Goal: Task Accomplishment & Management: Manage account settings

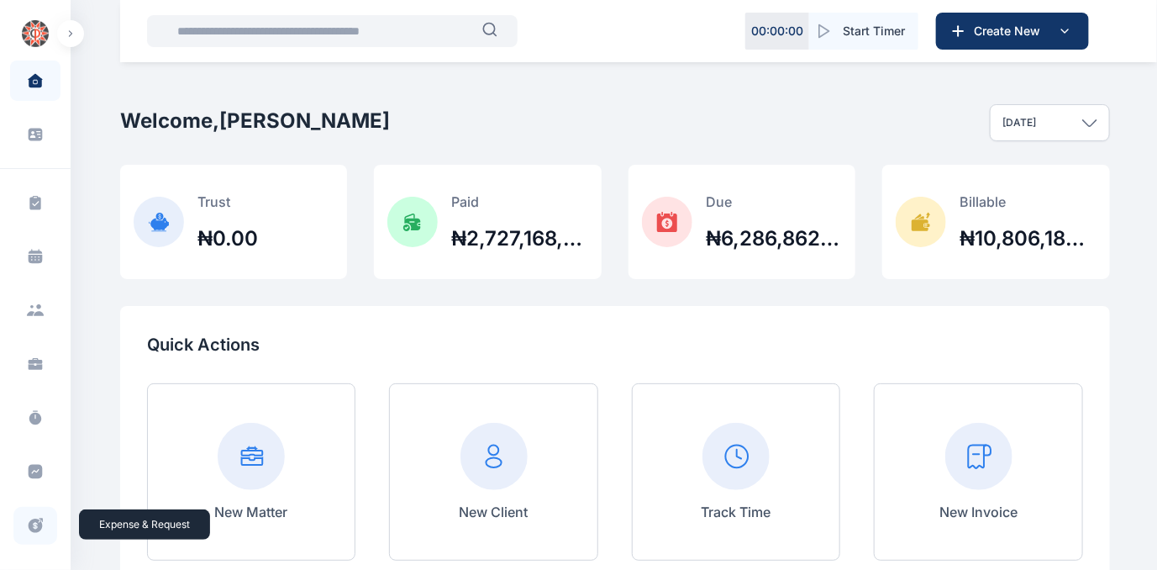
click at [33, 520] on icon at bounding box center [36, 525] width 14 height 14
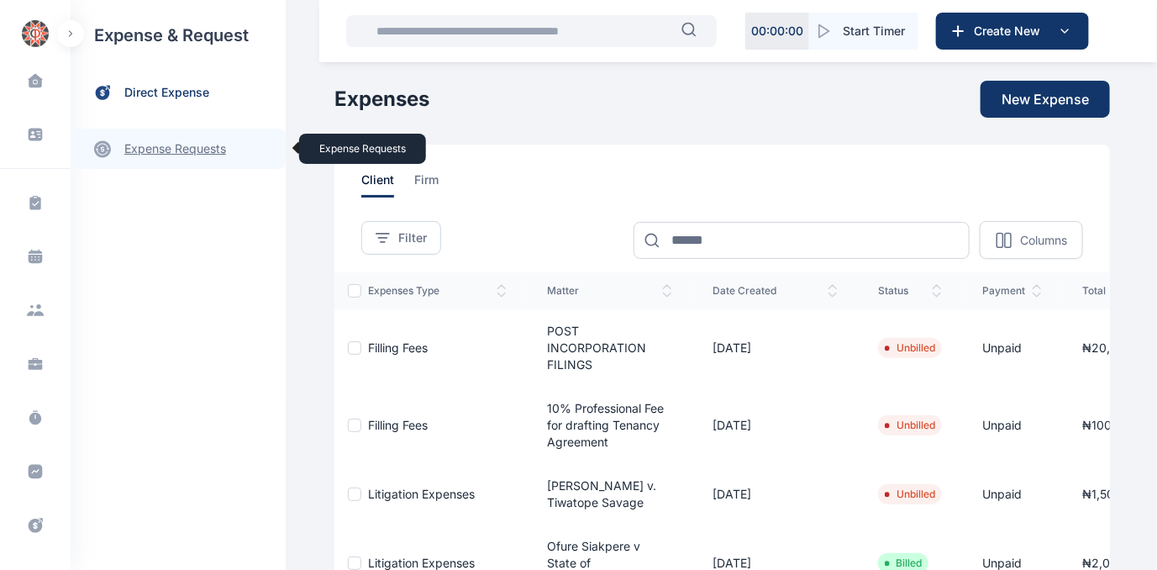
click at [162, 150] on link "expense requests expense requests" at bounding box center [178, 149] width 215 height 40
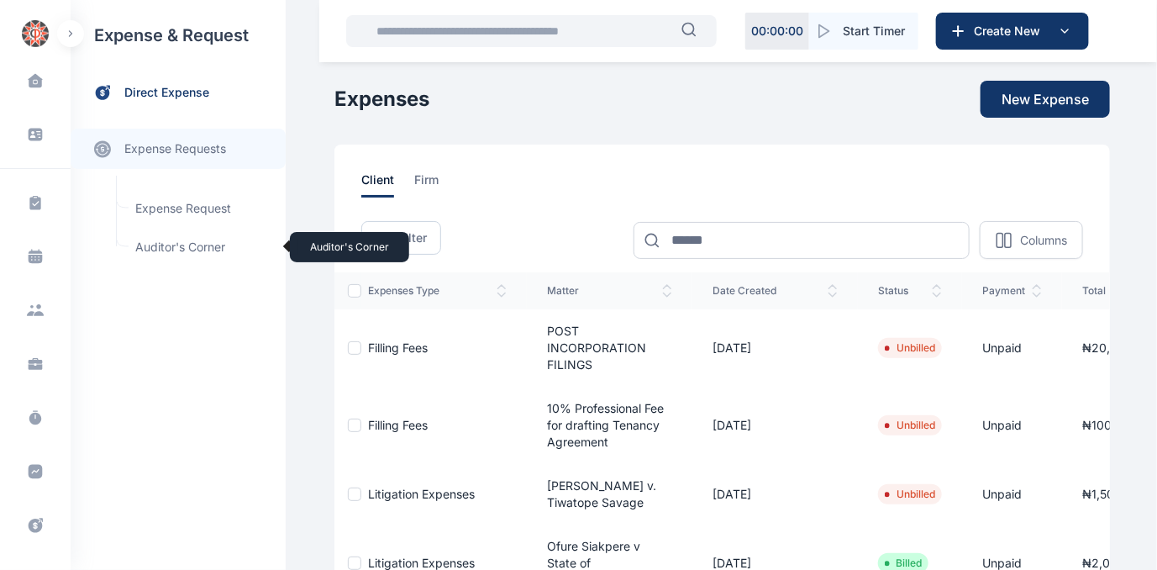
click at [150, 243] on span "Auditor's Corner Auditor's Corner" at bounding box center [201, 247] width 152 height 32
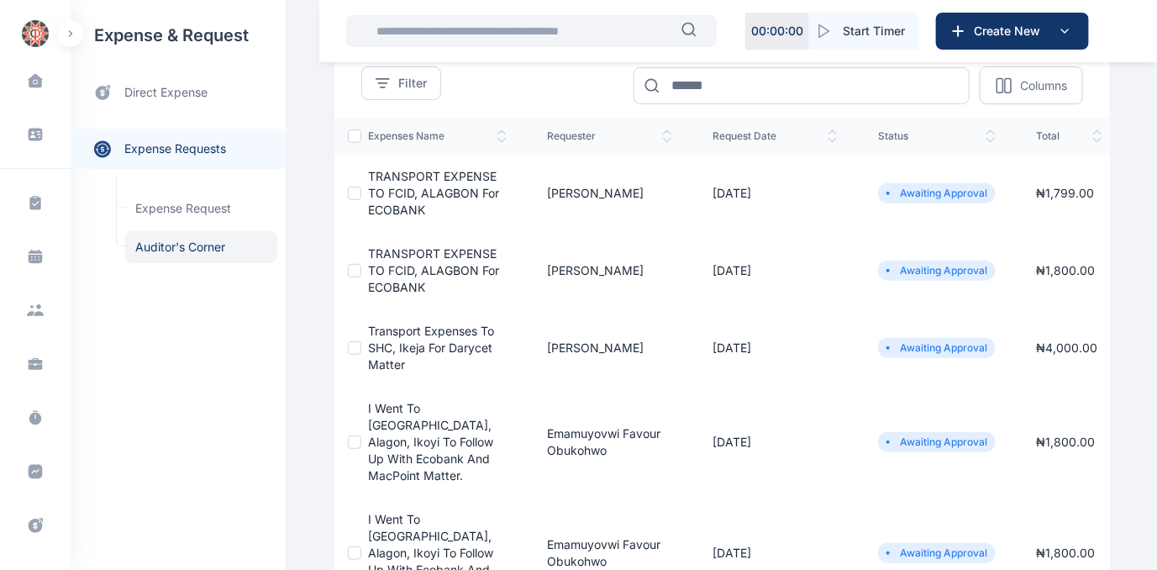
scroll to position [152, 0]
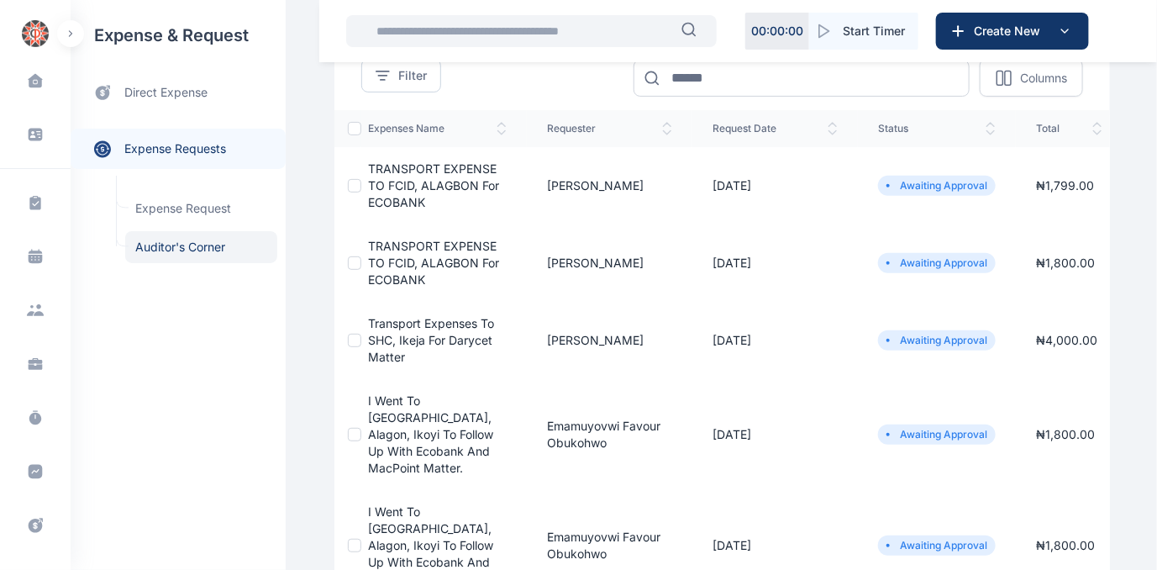
click at [407, 417] on span "I went to [GEOGRAPHIC_DATA], Alagon, Ikoyi to follow up with Ecobank and MacPoi…" at bounding box center [430, 433] width 125 height 81
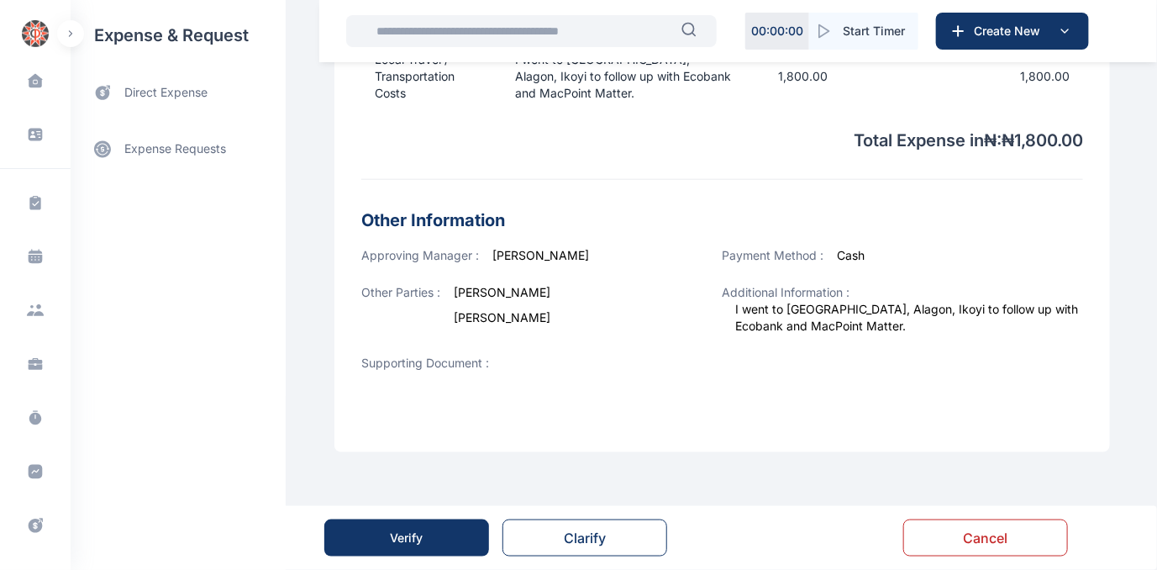
scroll to position [622, 0]
click at [410, 543] on div "Verify" at bounding box center [407, 537] width 33 height 17
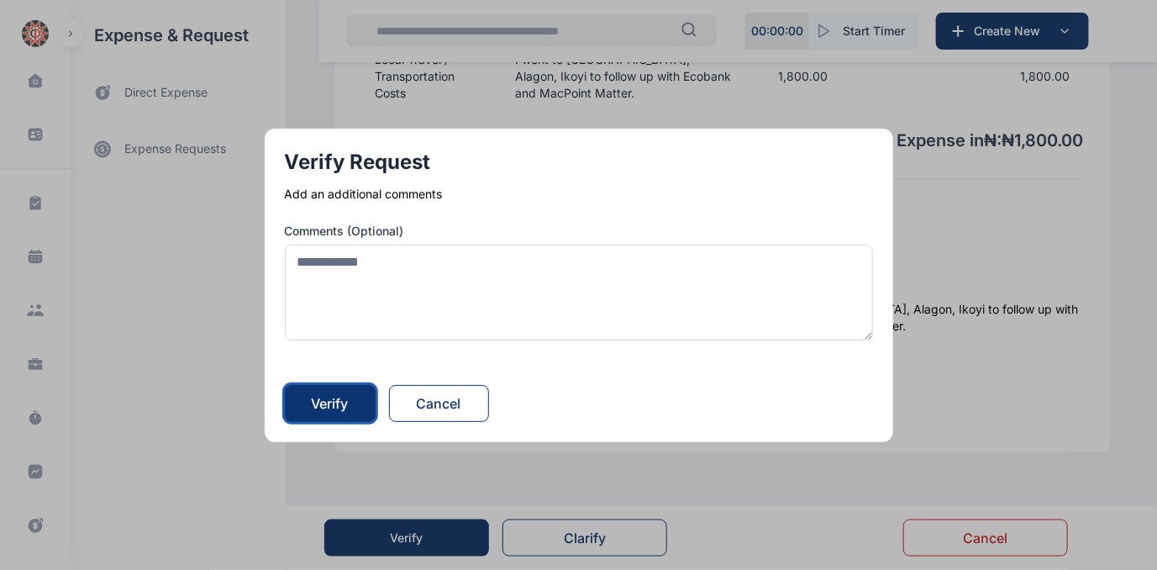
click at [332, 404] on div "Verify" at bounding box center [330, 403] width 37 height 20
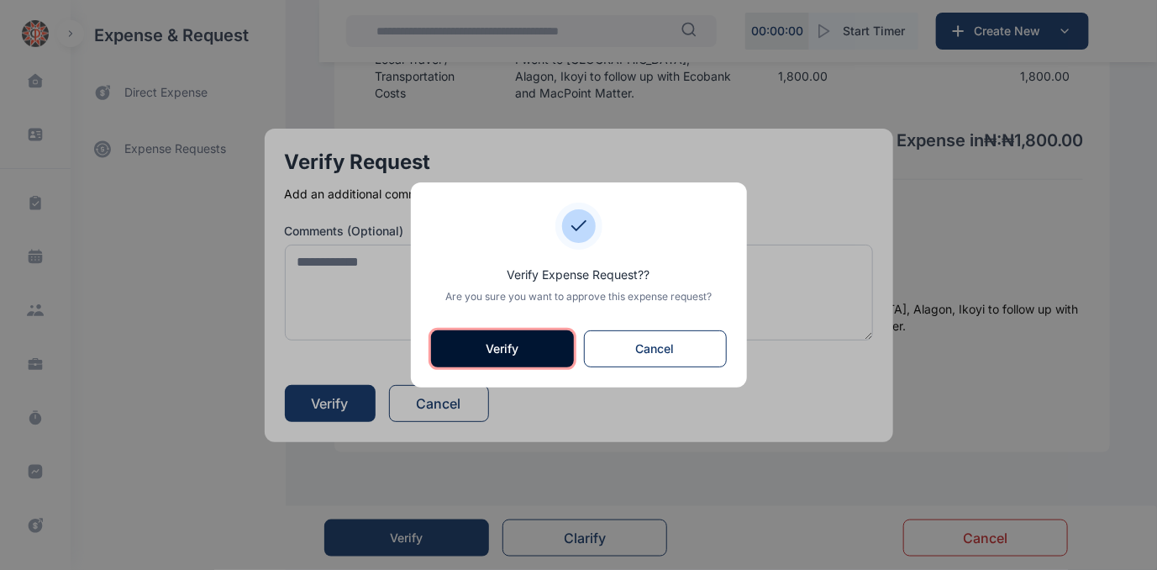
click at [515, 346] on button "Verify" at bounding box center [502, 348] width 143 height 37
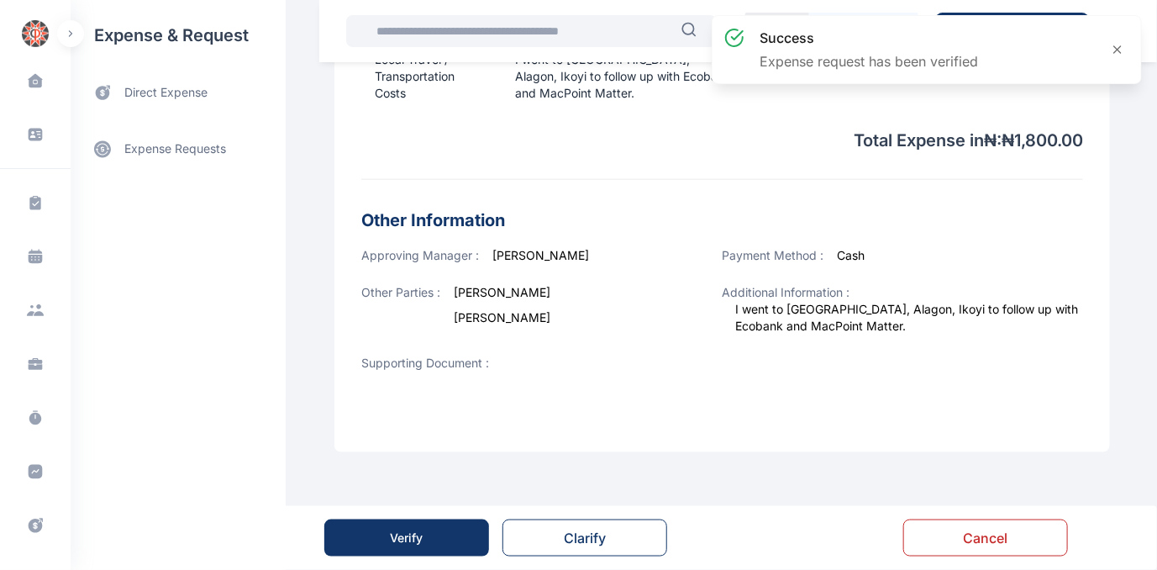
scroll to position [0, 0]
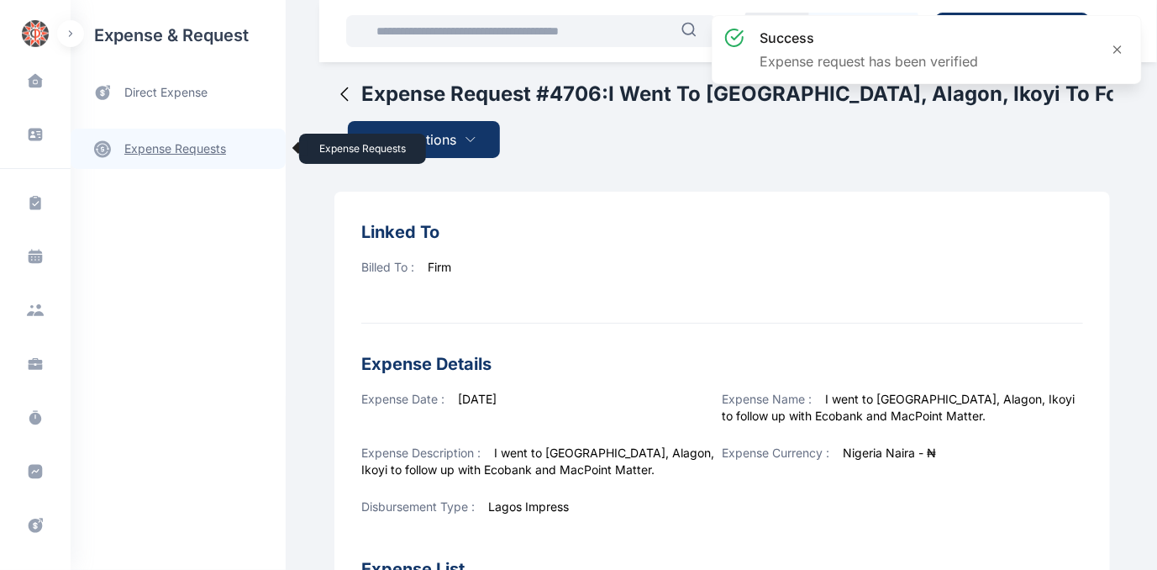
click at [198, 144] on link "expense requests expense requests" at bounding box center [178, 149] width 215 height 40
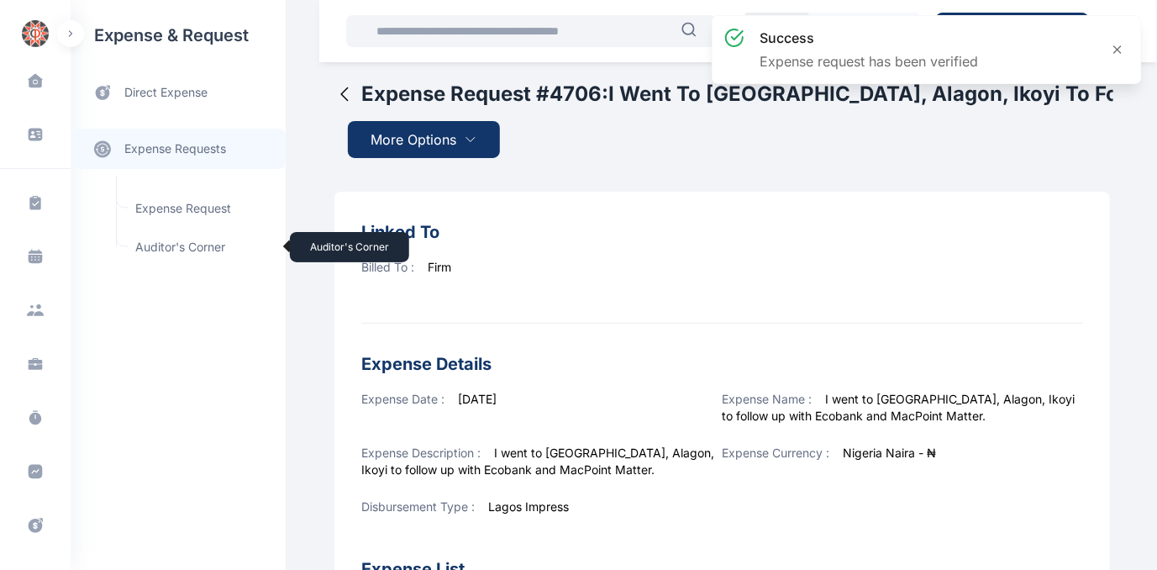
click at [163, 245] on span "Auditor's Corner Auditor's Corner" at bounding box center [201, 247] width 152 height 32
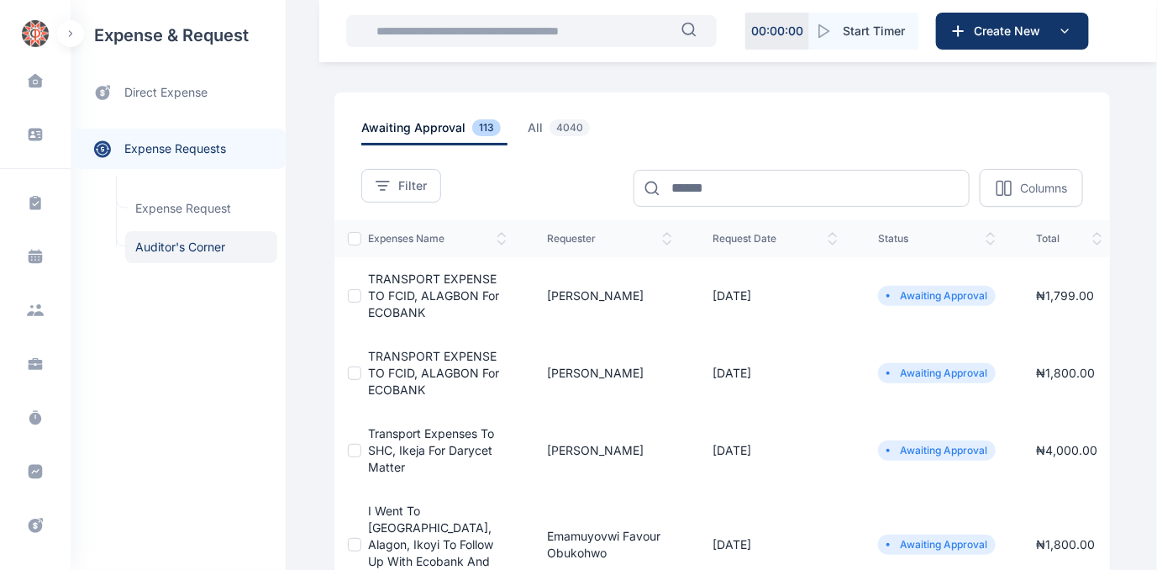
scroll to position [152, 0]
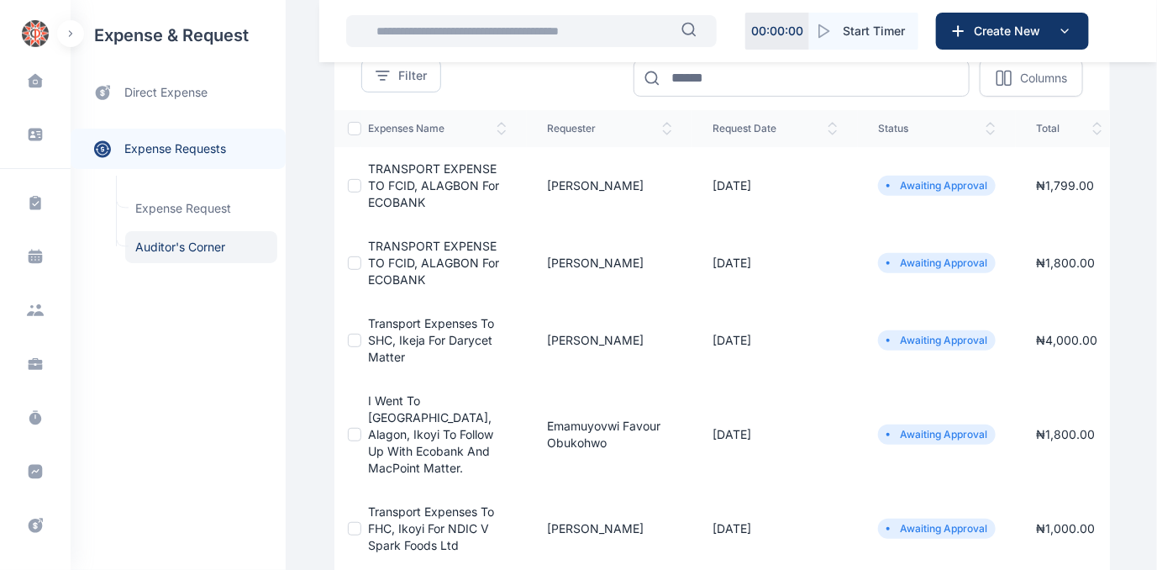
click at [386, 418] on span "I went to [GEOGRAPHIC_DATA], Alagon, Ikoyi to follow up with Ecobank and MacPoi…" at bounding box center [430, 433] width 125 height 81
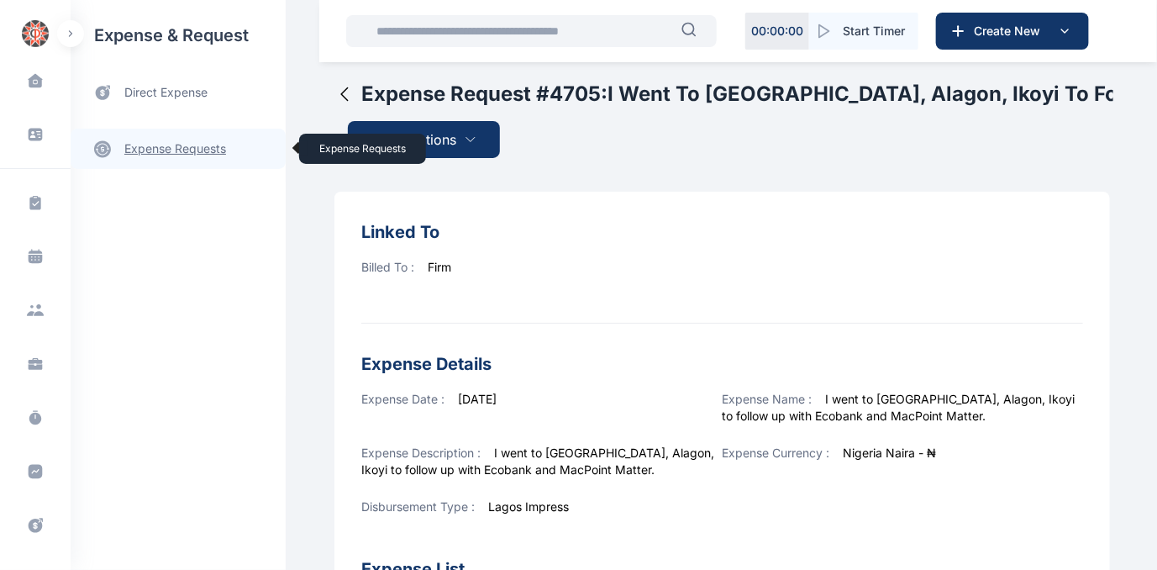
click at [141, 142] on link "expense requests expense requests" at bounding box center [178, 149] width 215 height 40
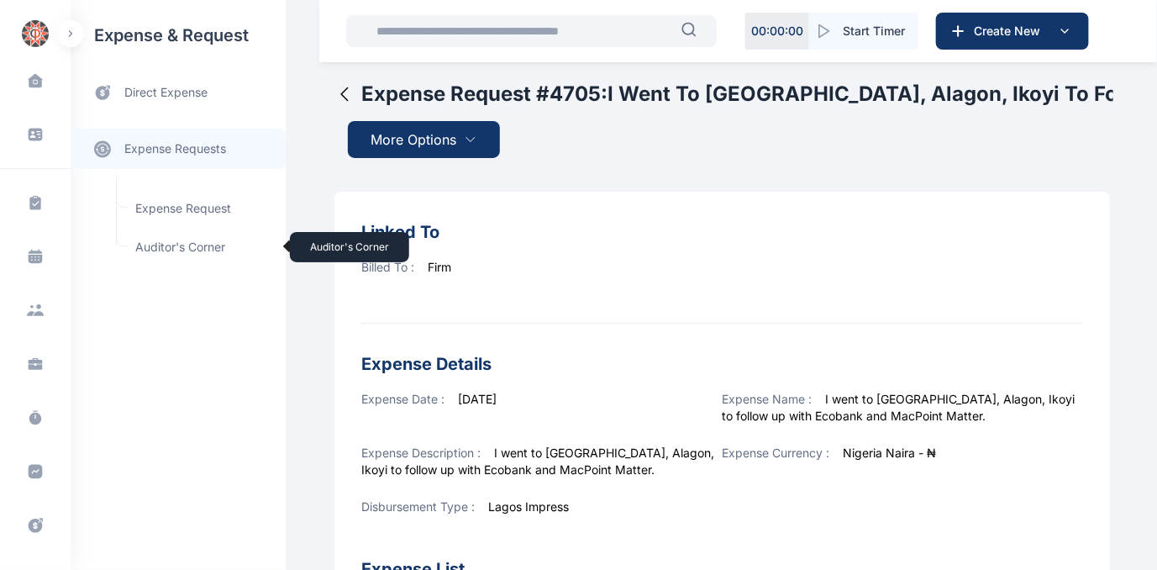
click at [180, 247] on span "Auditor's Corner Auditor's Corner" at bounding box center [201, 247] width 152 height 32
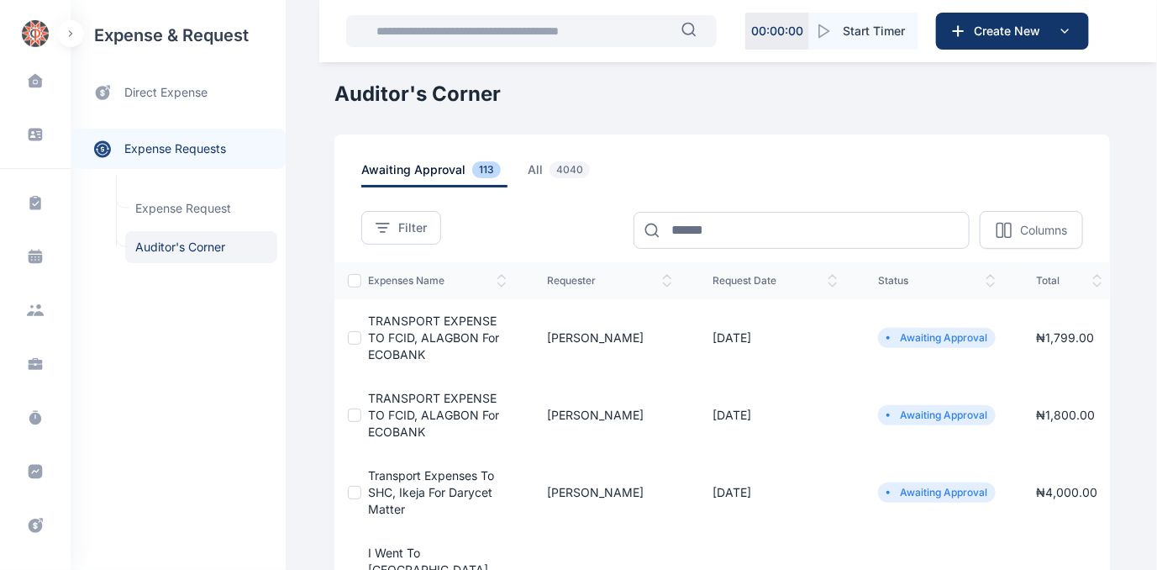
click at [417, 474] on span "Transport Expenses to SHC, Ikeja for Darycet Matter" at bounding box center [431, 492] width 126 height 48
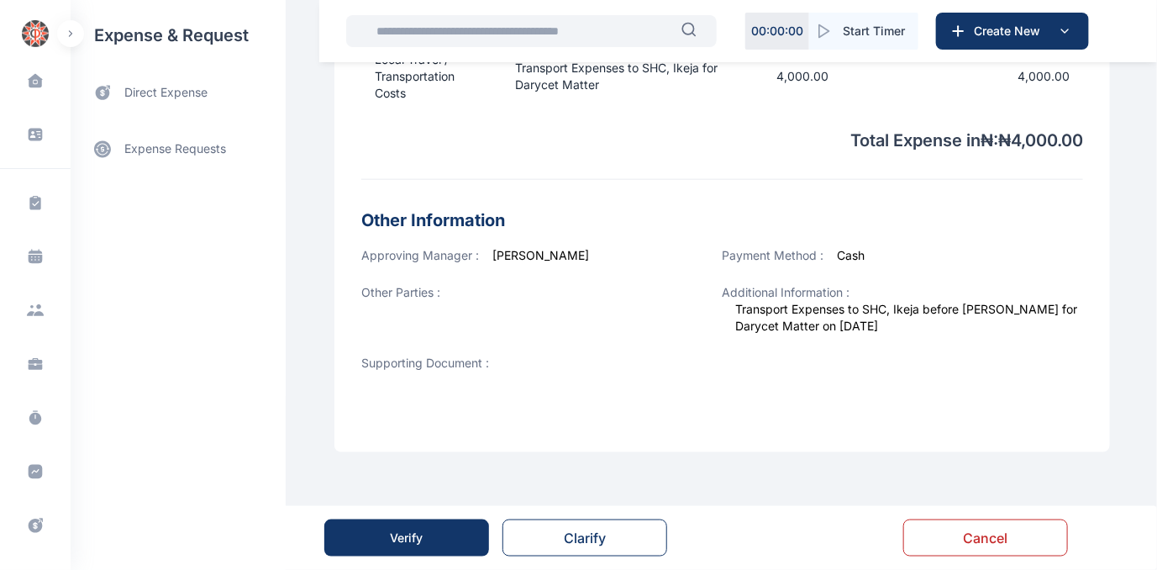
scroll to position [659, 0]
click at [405, 528] on button "Verify" at bounding box center [406, 537] width 165 height 37
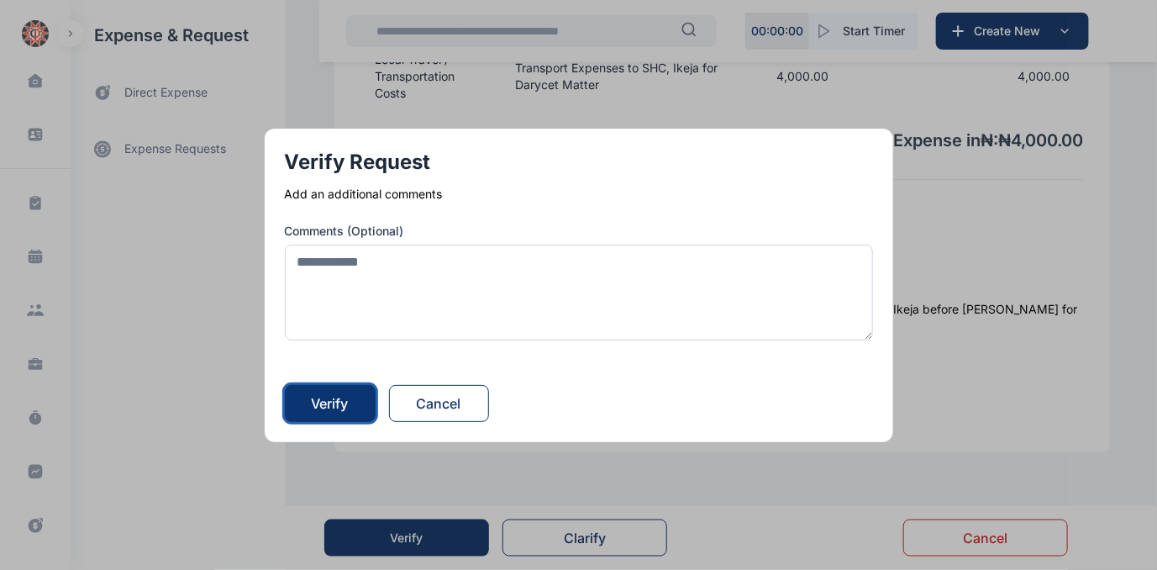
click at [332, 404] on div "Verify" at bounding box center [330, 403] width 37 height 20
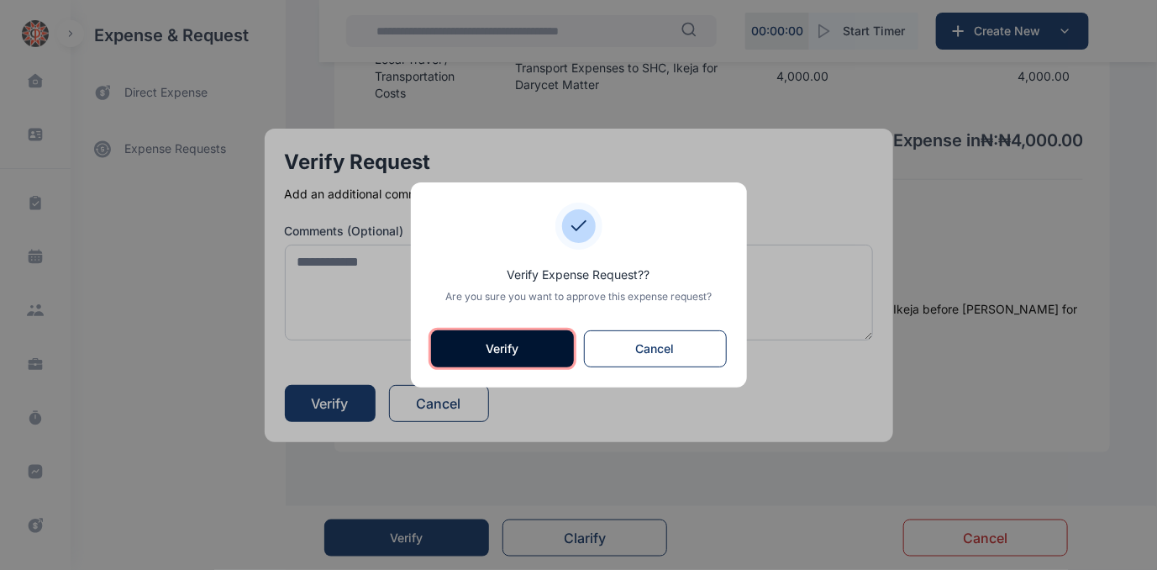
click at [496, 350] on button "Verify" at bounding box center [502, 348] width 143 height 37
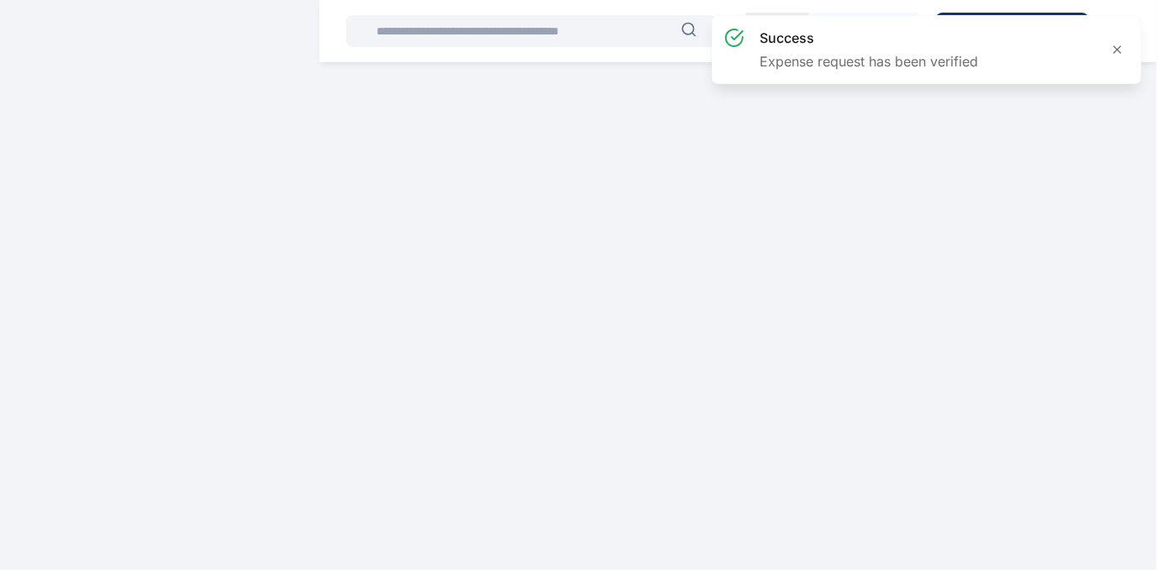
scroll to position [0, 0]
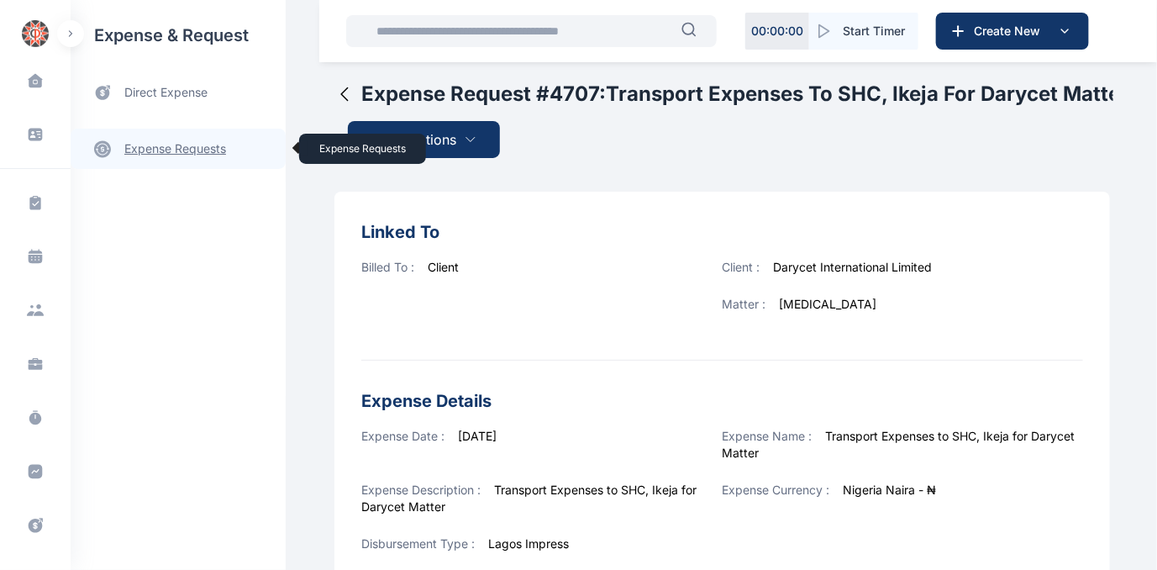
click at [156, 151] on link "expense requests expense requests" at bounding box center [178, 149] width 215 height 40
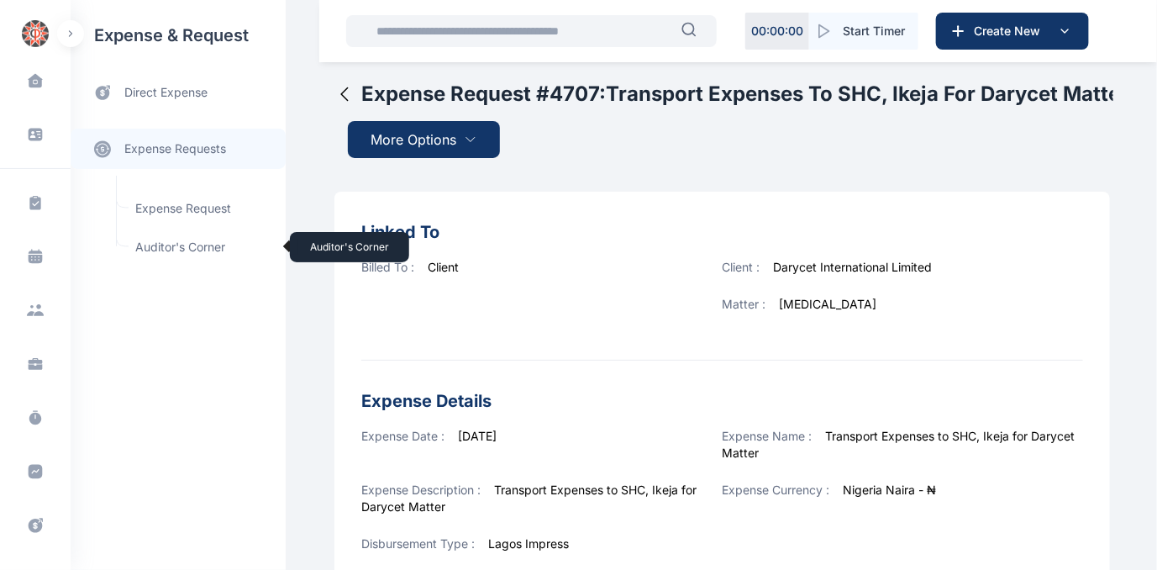
click at [147, 249] on span "Auditor's Corner Auditor's Corner" at bounding box center [201, 247] width 152 height 32
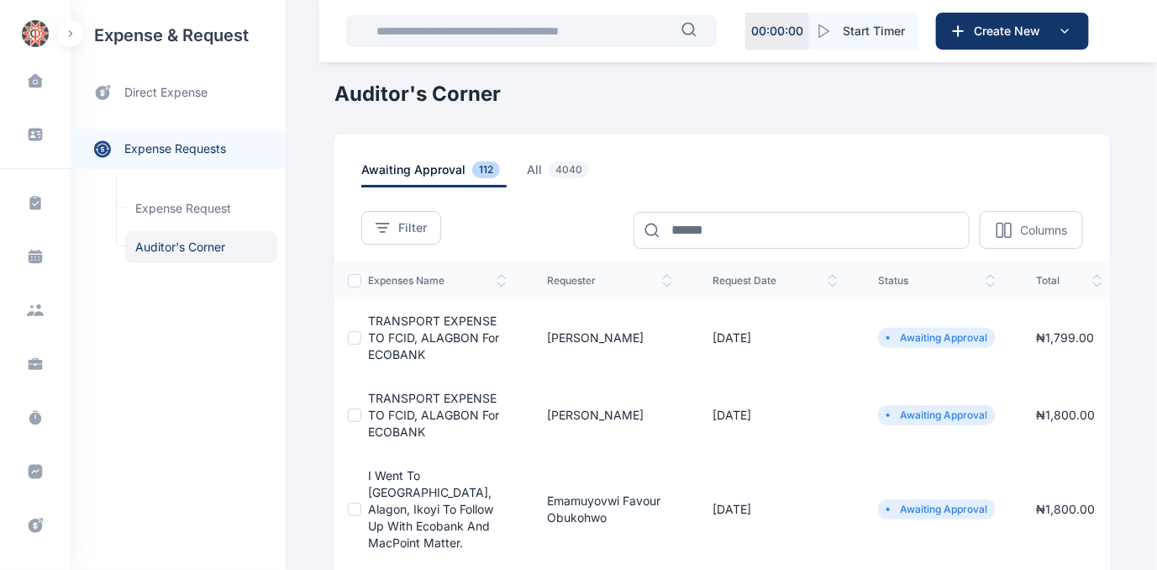
click at [384, 399] on span "TRANSPORT EXPENSE TO FCID, ALAGBON for ECOBANK" at bounding box center [433, 415] width 131 height 48
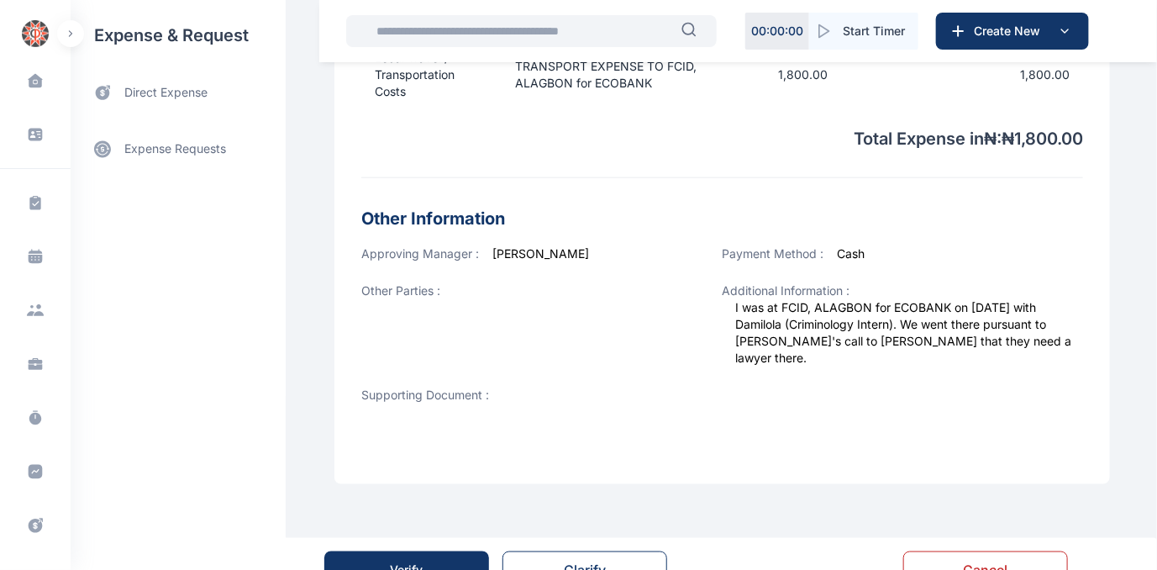
scroll to position [675, 0]
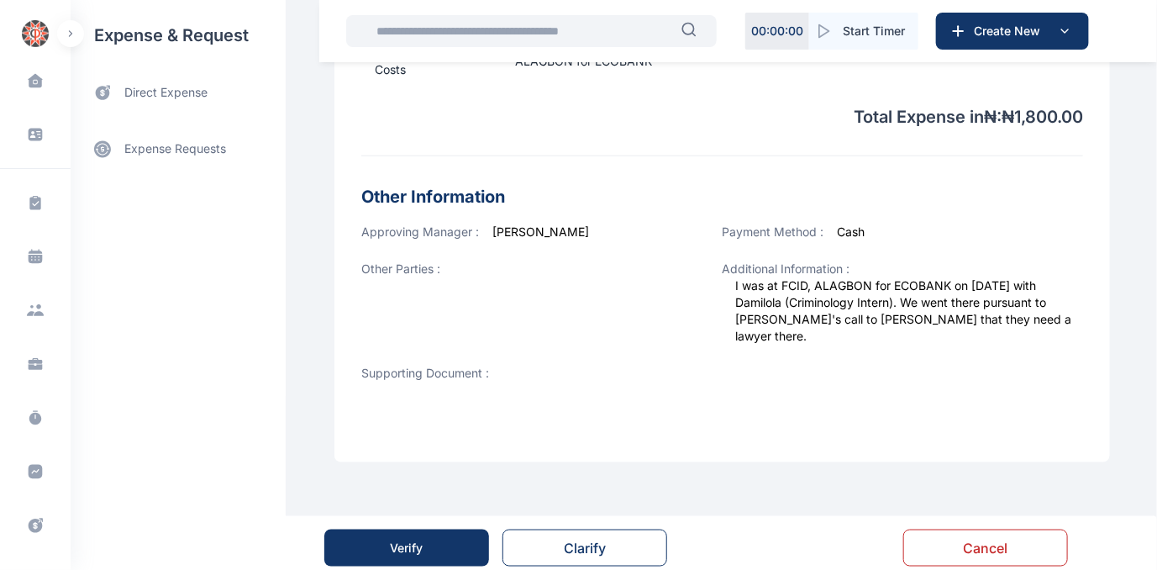
click at [398, 539] on div "Verify" at bounding box center [407, 547] width 33 height 17
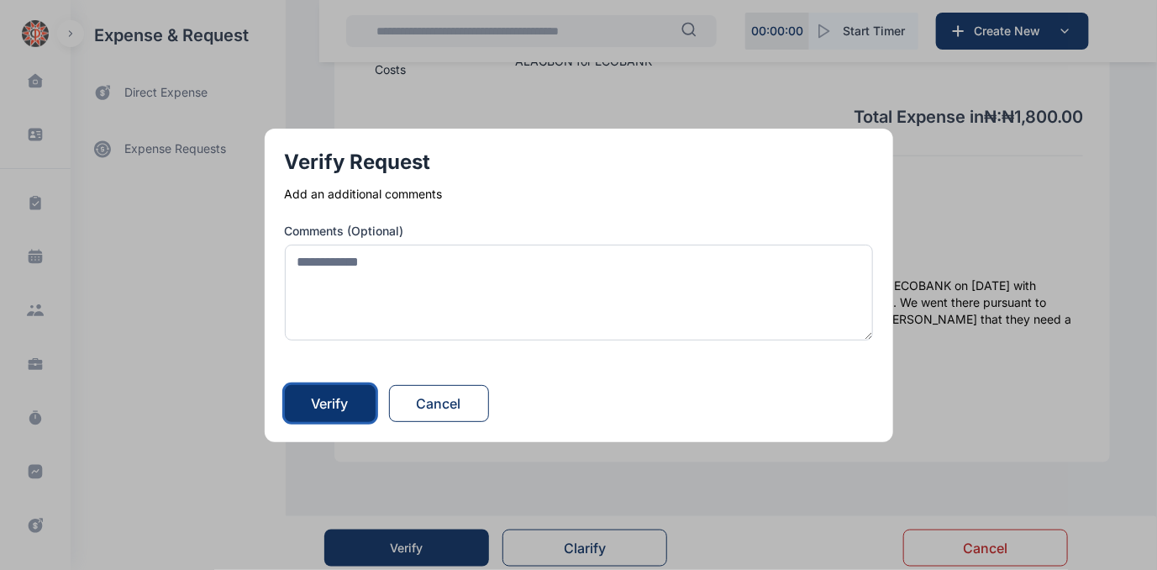
click at [344, 402] on div "Verify" at bounding box center [330, 403] width 37 height 20
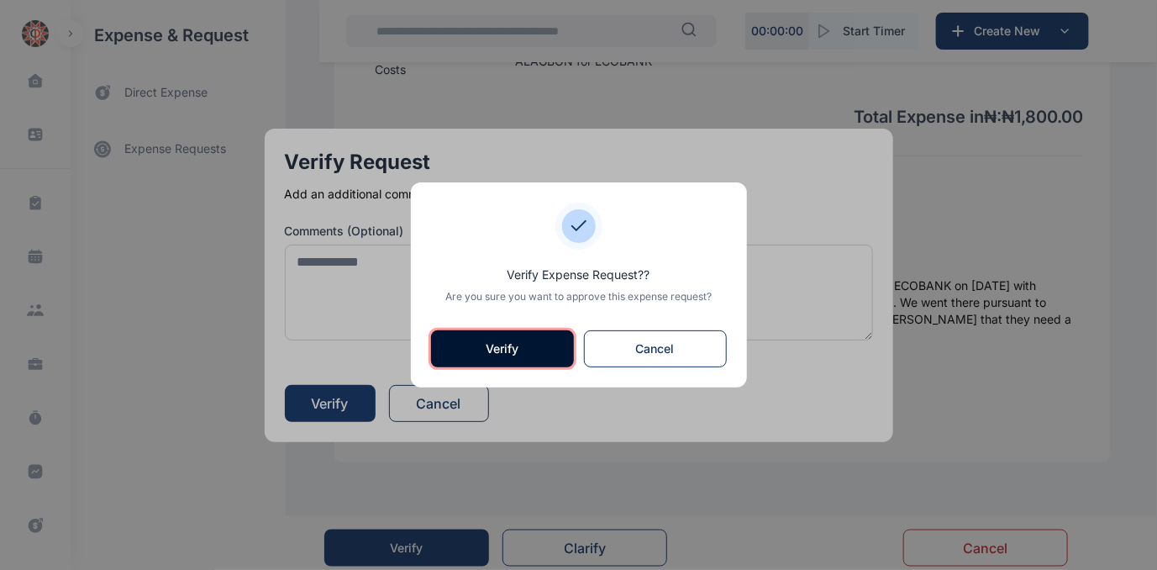
click at [544, 350] on button "Verify" at bounding box center [502, 348] width 143 height 37
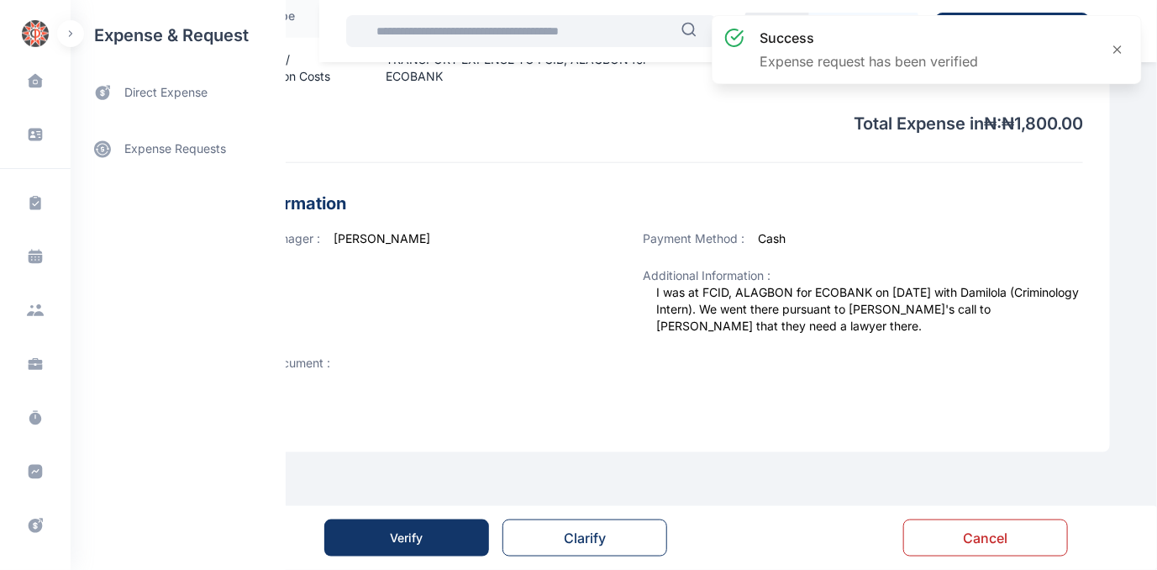
scroll to position [0, 0]
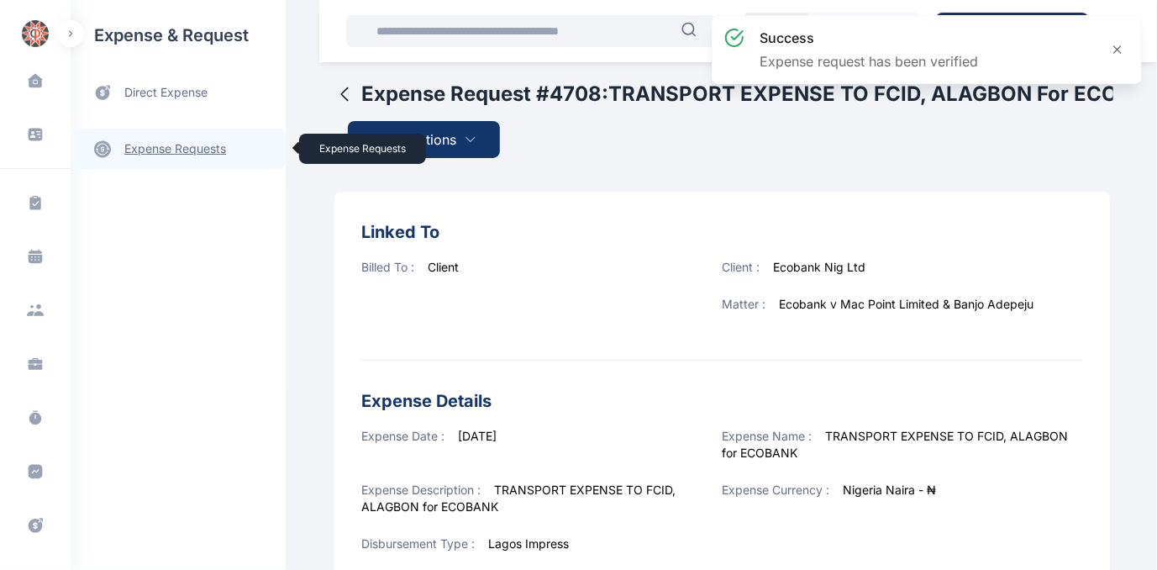
click at [163, 143] on link "expense requests expense requests" at bounding box center [178, 149] width 215 height 40
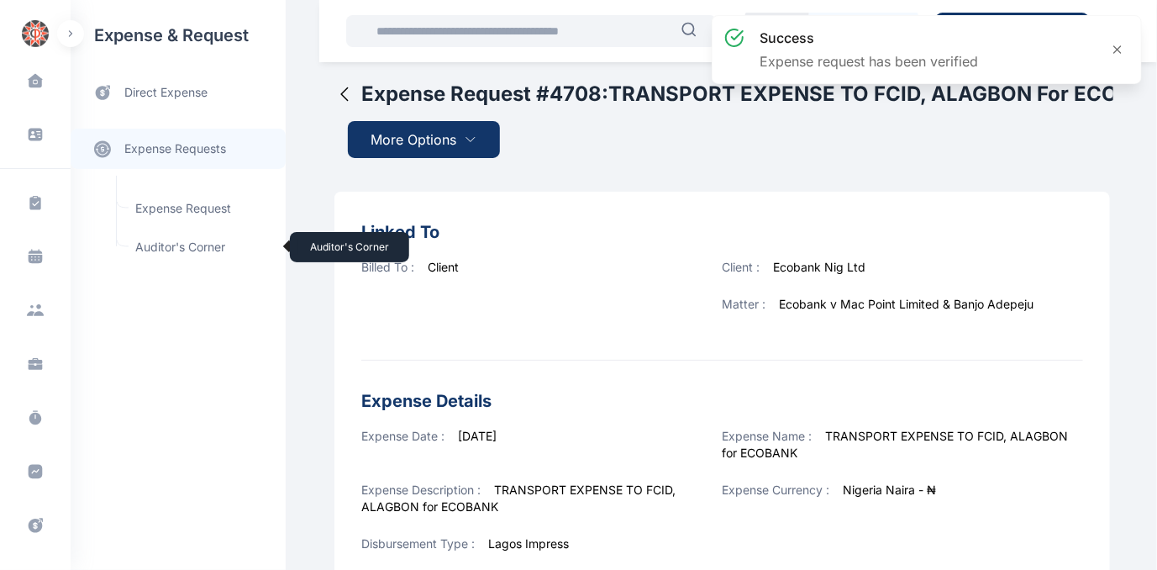
click at [154, 240] on span "Auditor's Corner Auditor's Corner" at bounding box center [201, 247] width 152 height 32
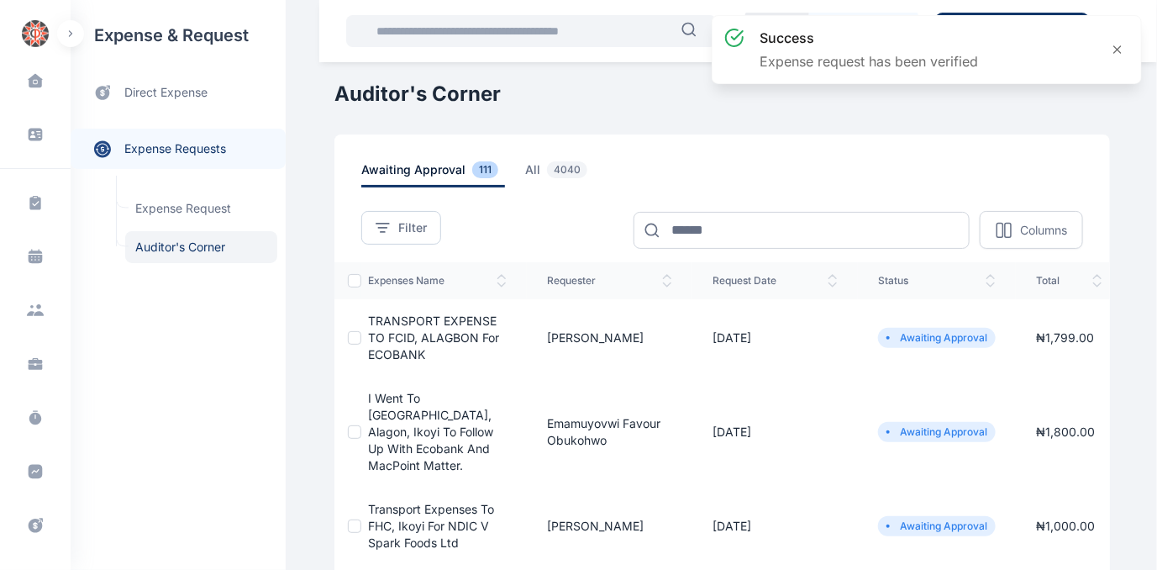
click at [379, 326] on span "TRANSPORT EXPENSE TO FCID, ALAGBON for ECOBANK" at bounding box center [433, 337] width 131 height 48
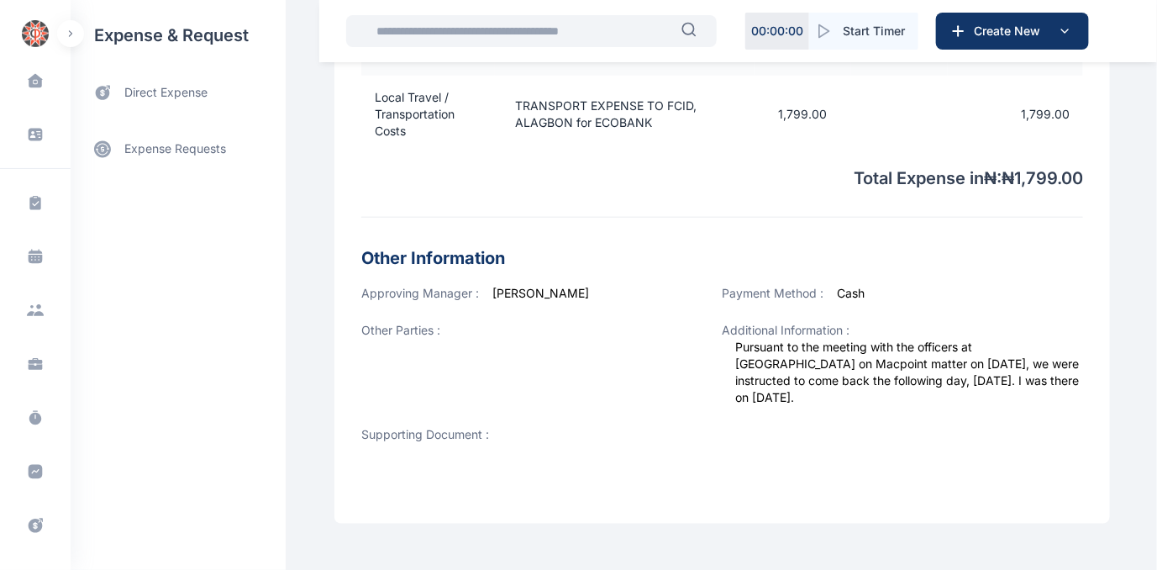
scroll to position [692, 0]
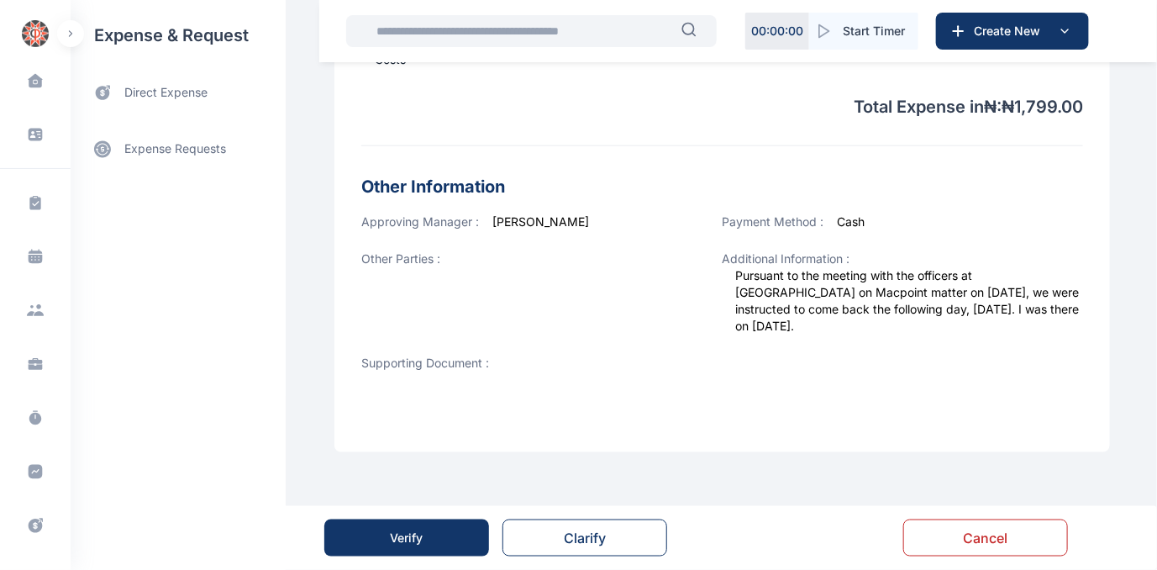
click at [423, 538] on button "Verify" at bounding box center [406, 537] width 165 height 37
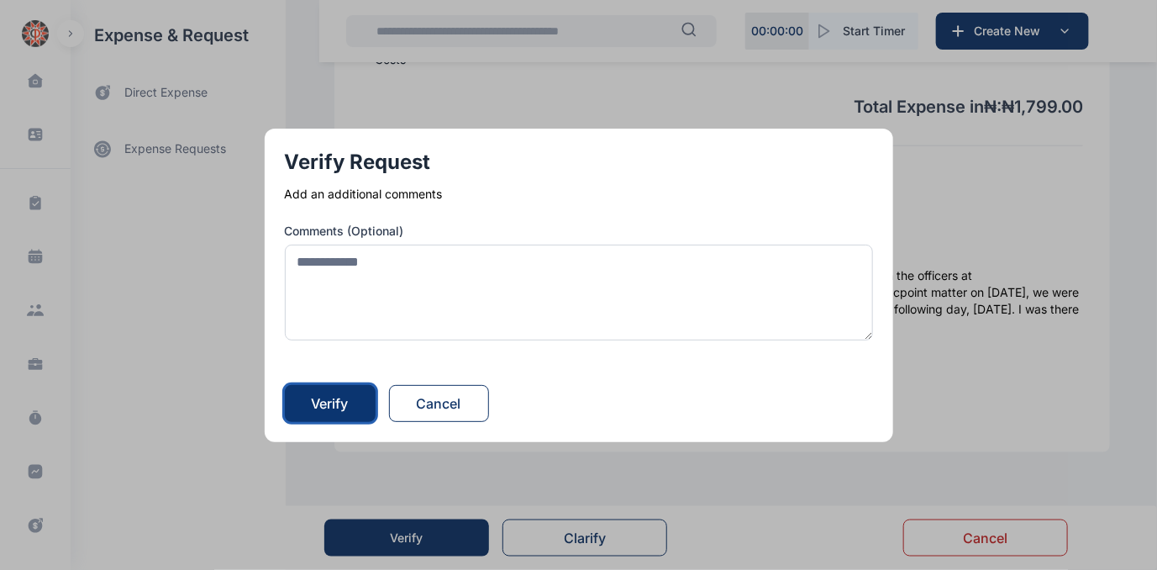
click at [323, 407] on div "Verify" at bounding box center [330, 403] width 37 height 20
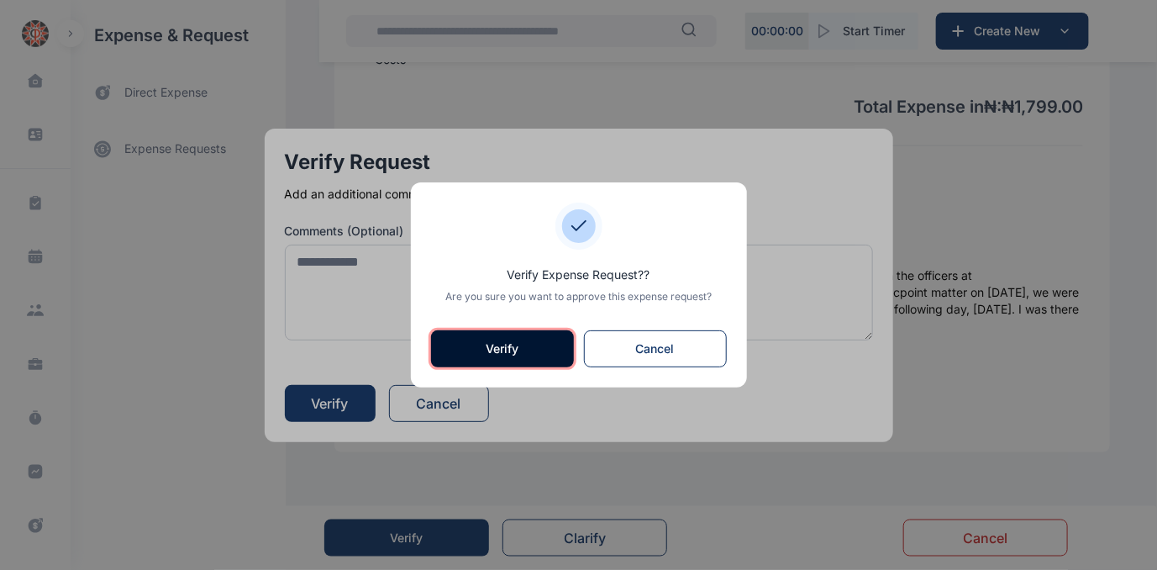
click at [508, 339] on button "Verify" at bounding box center [502, 348] width 143 height 37
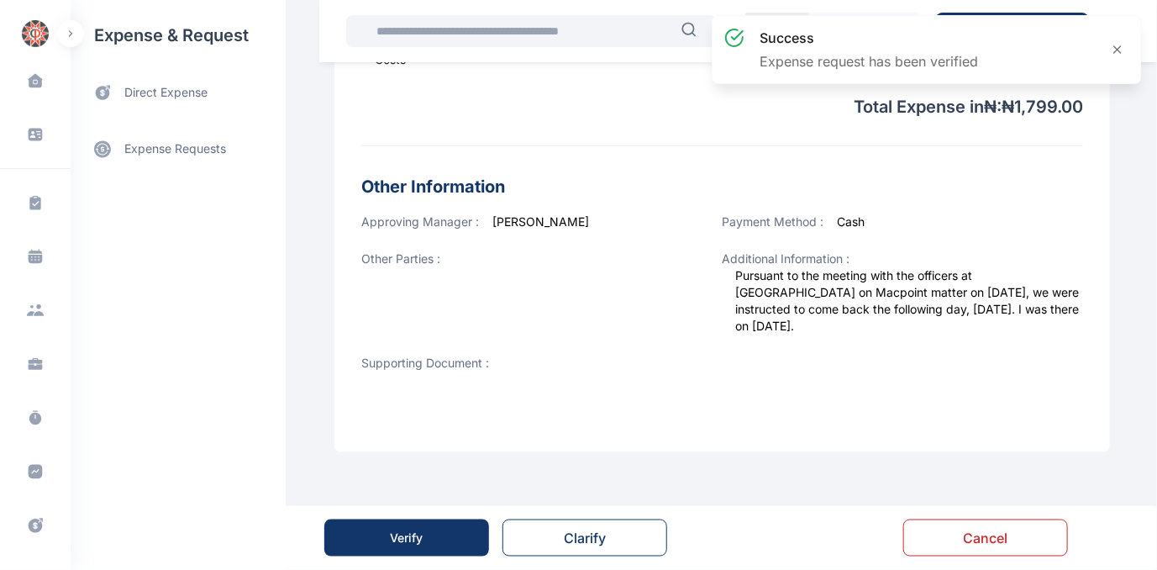
scroll to position [0, 0]
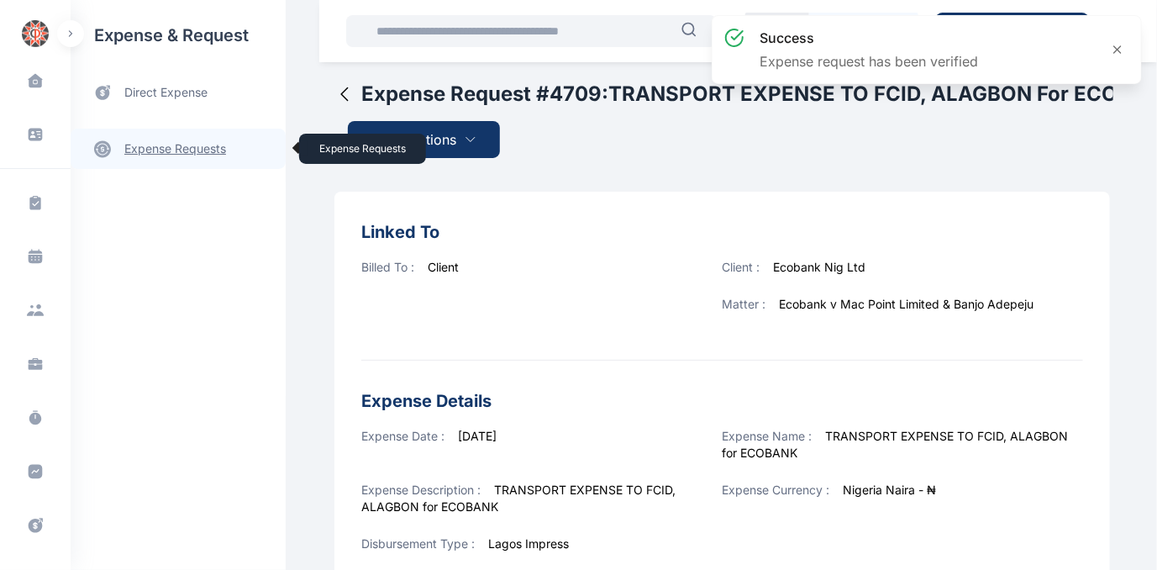
click at [172, 142] on link "expense requests expense requests" at bounding box center [178, 149] width 215 height 40
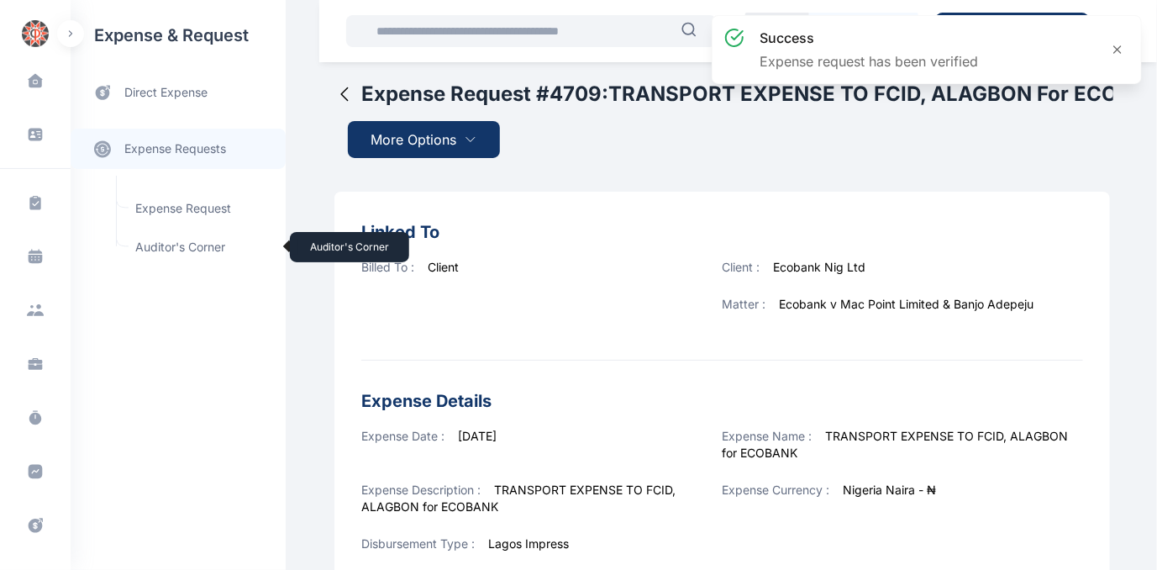
click at [163, 242] on span "Auditor's Corner Auditor's Corner" at bounding box center [201, 247] width 152 height 32
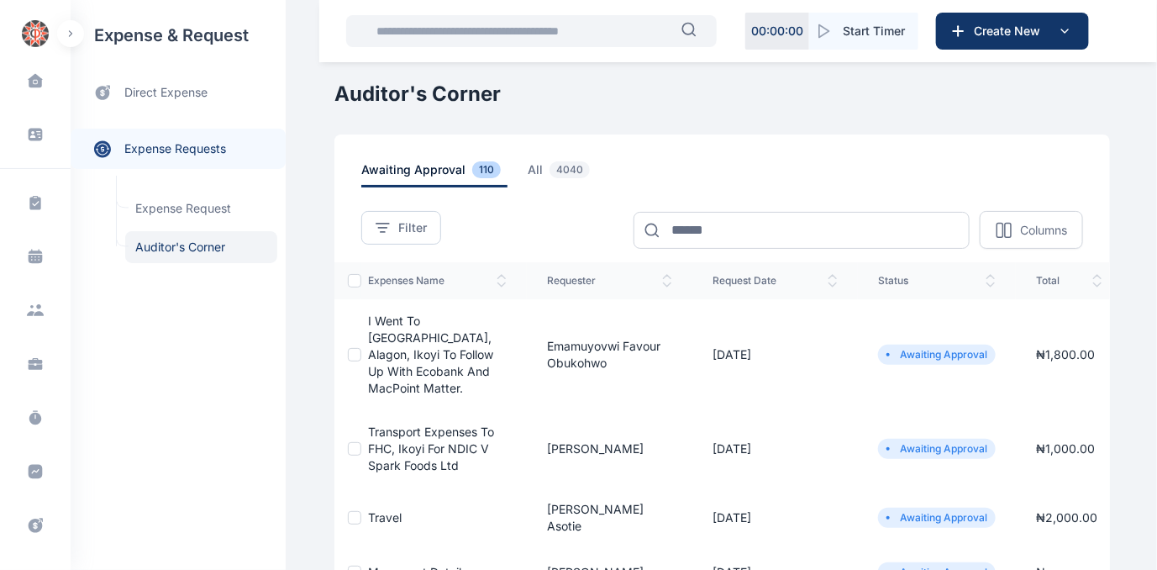
click at [391, 334] on span "I went to [GEOGRAPHIC_DATA], Alagon, Ikoyi to follow up with Ecobank and MacPoi…" at bounding box center [430, 353] width 125 height 81
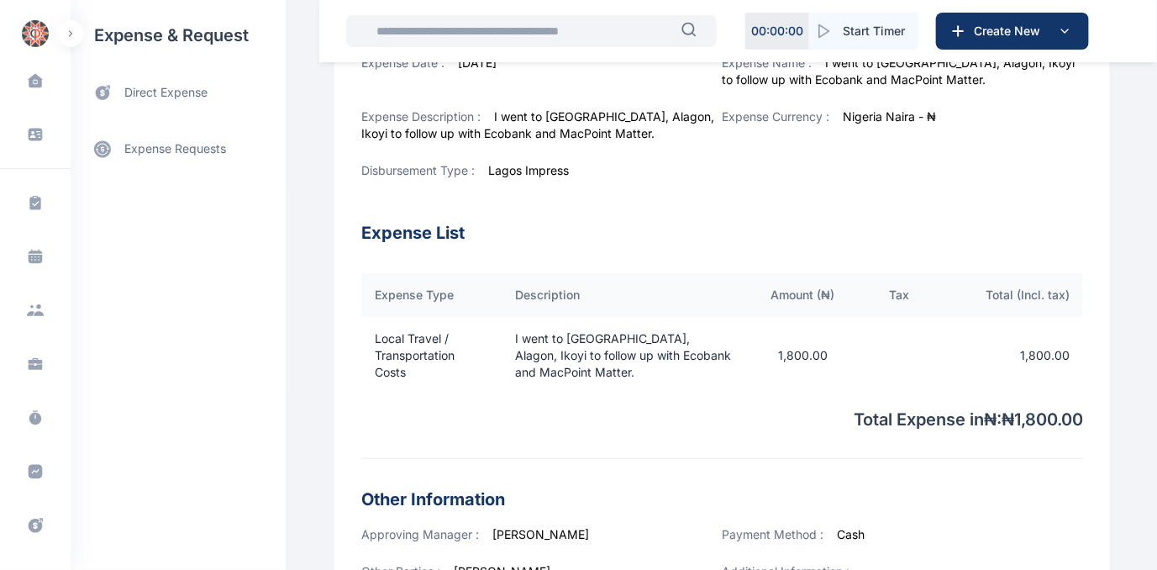
scroll to position [316, 0]
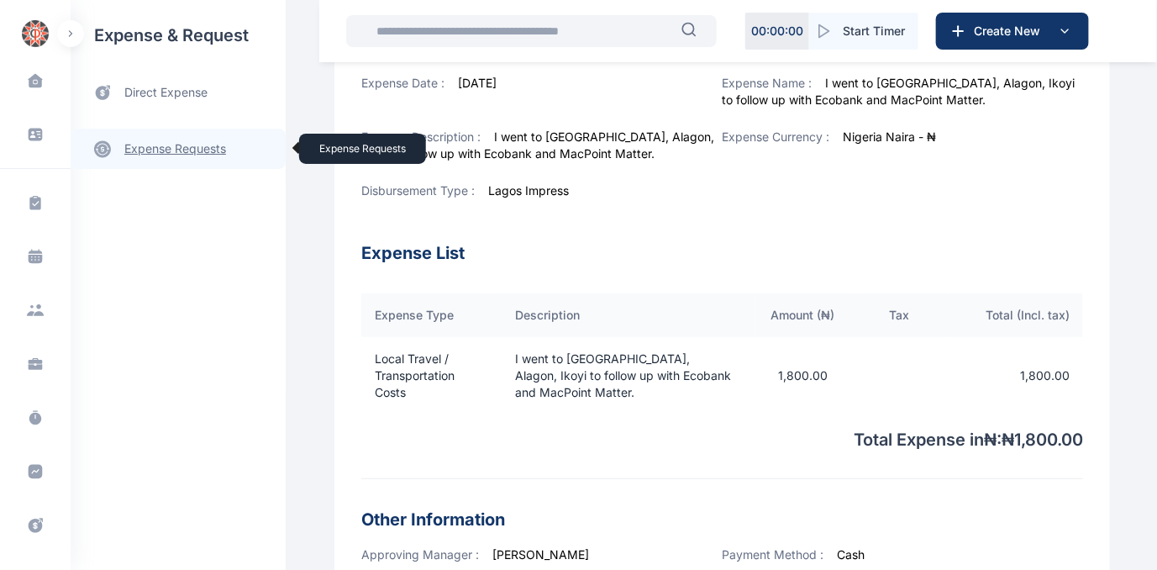
click at [136, 147] on link "expense requests expense requests" at bounding box center [178, 149] width 215 height 40
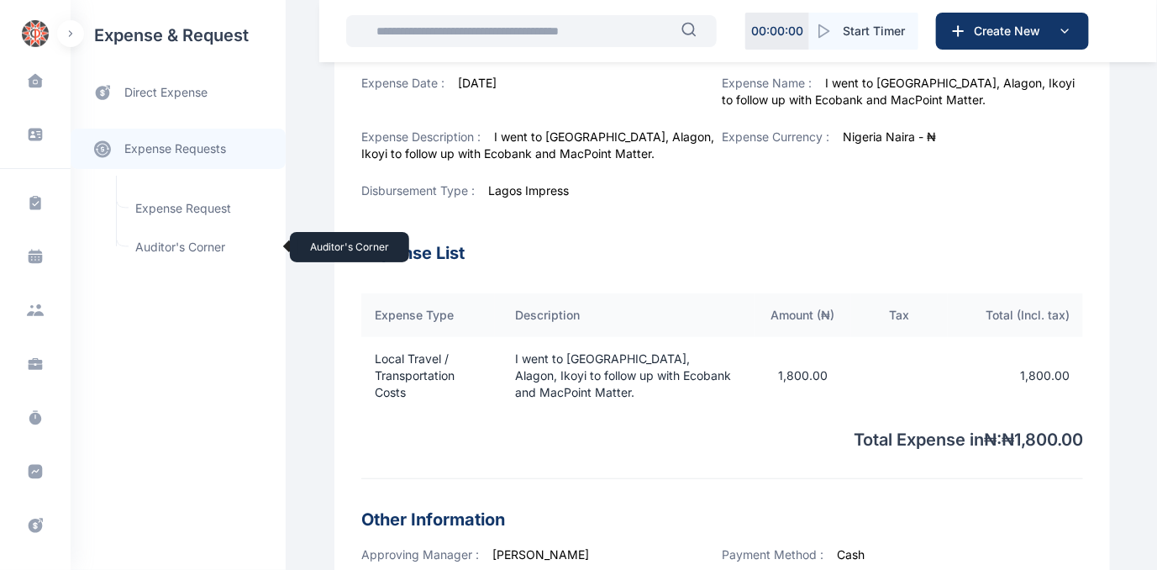
click at [160, 243] on span "Auditor's Corner Auditor's Corner" at bounding box center [201, 247] width 152 height 32
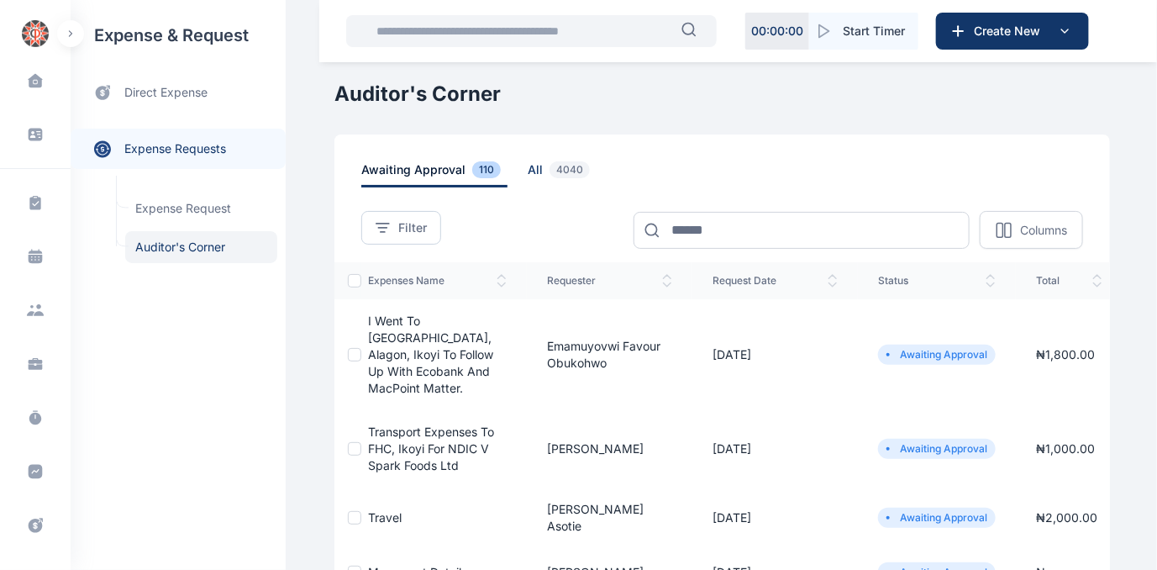
click at [528, 167] on span "all 4040" at bounding box center [562, 174] width 69 height 26
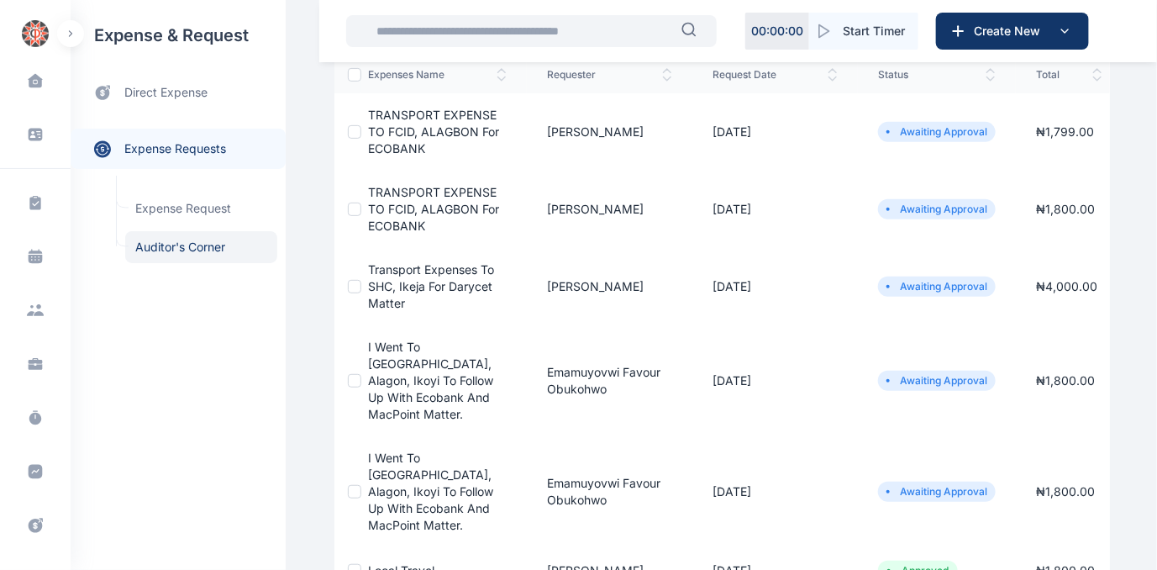
scroll to position [228, 0]
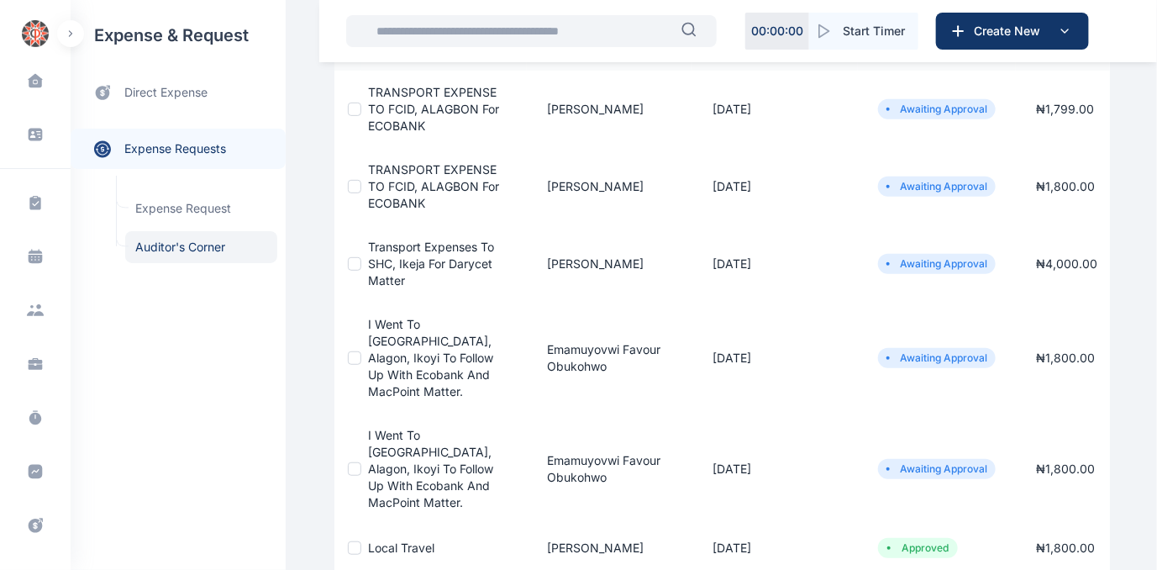
click at [385, 431] on span "I went to [GEOGRAPHIC_DATA], Alagon, Ikoyi to follow up with Ecobank and MacPoi…" at bounding box center [430, 468] width 125 height 81
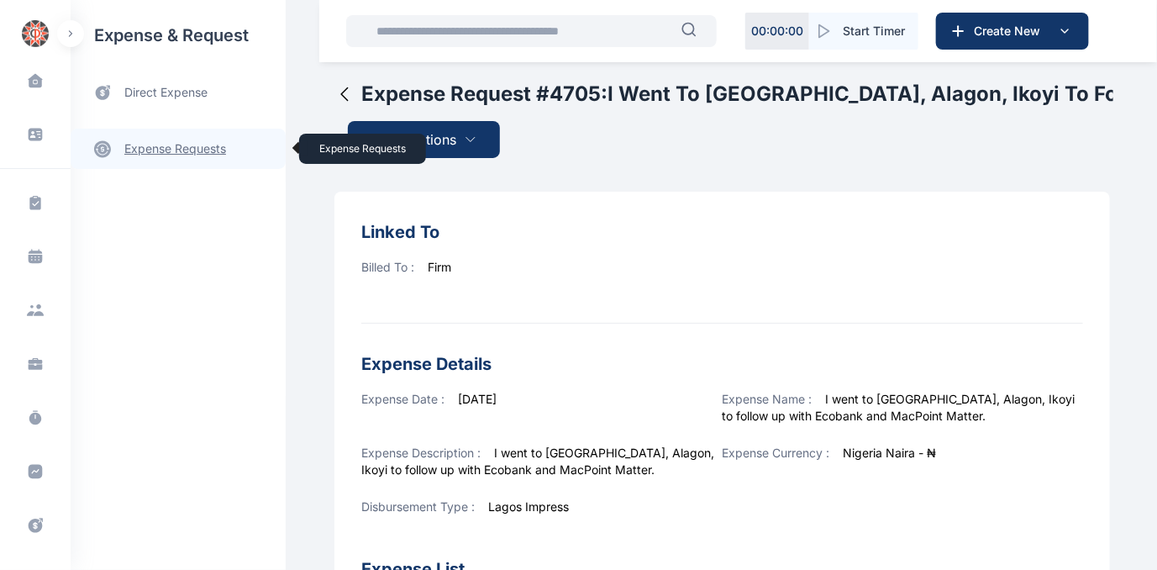
click at [161, 146] on link "expense requests expense requests" at bounding box center [178, 149] width 215 height 40
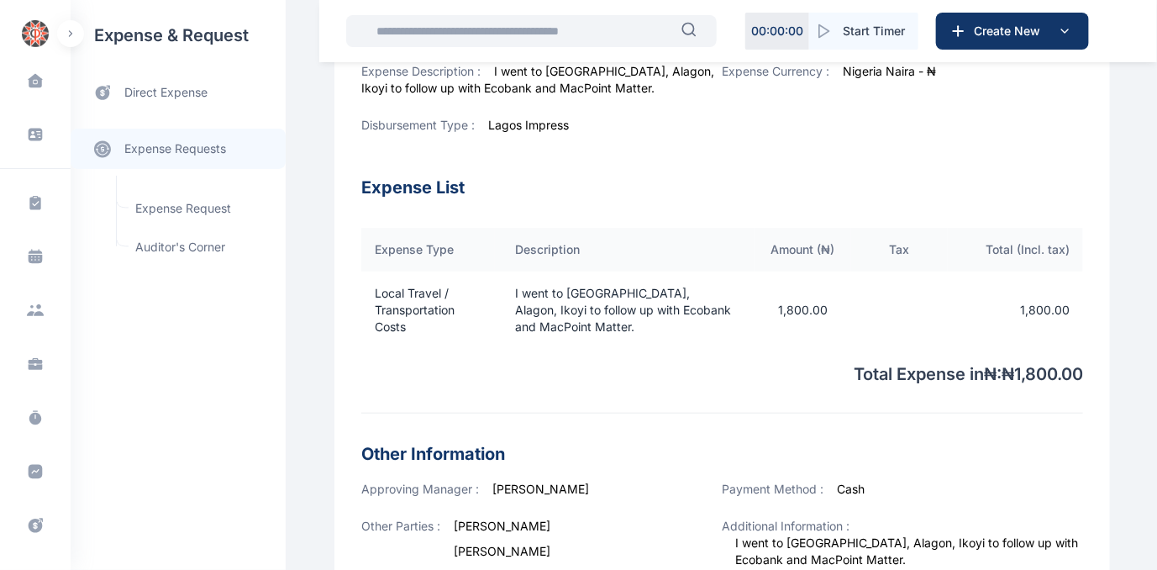
scroll to position [534, 0]
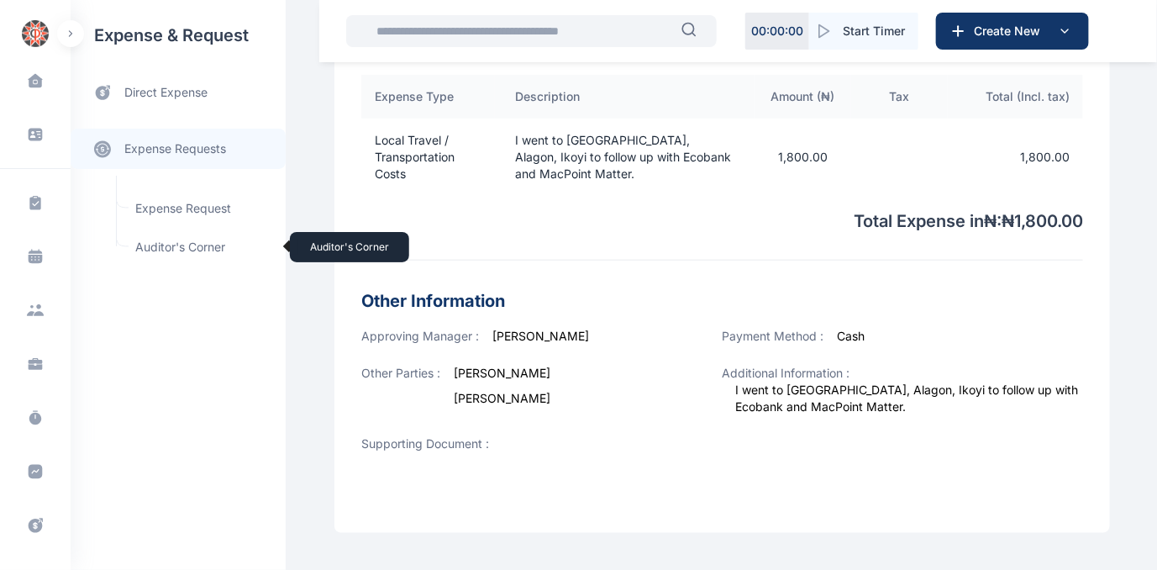
click at [165, 240] on span "Auditor's Corner Auditor's Corner" at bounding box center [201, 247] width 152 height 32
